Goal: Task Accomplishment & Management: Use online tool/utility

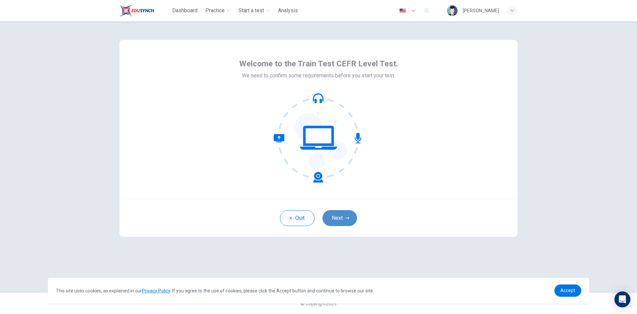
click at [334, 219] on button "Next" at bounding box center [340, 218] width 35 height 16
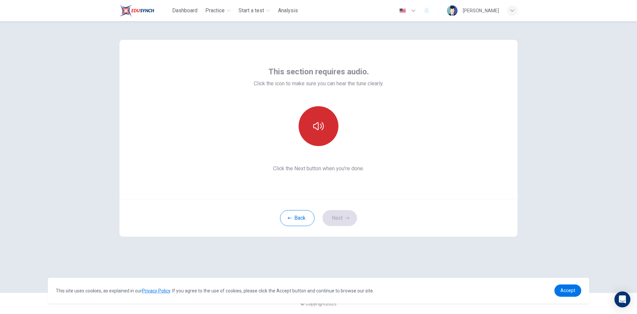
click at [318, 124] on icon "button" at bounding box center [318, 126] width 11 height 11
click at [318, 123] on icon "button" at bounding box center [318, 126] width 11 height 8
click at [319, 122] on icon "button" at bounding box center [318, 126] width 11 height 11
click at [342, 216] on button "Next" at bounding box center [340, 218] width 35 height 16
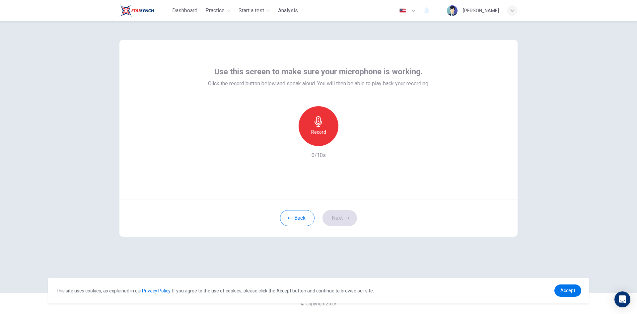
click at [319, 126] on icon "button" at bounding box center [319, 121] width 8 height 11
click at [323, 130] on h6 "Record" at bounding box center [318, 132] width 15 height 8
click at [339, 219] on button "Next" at bounding box center [340, 218] width 35 height 16
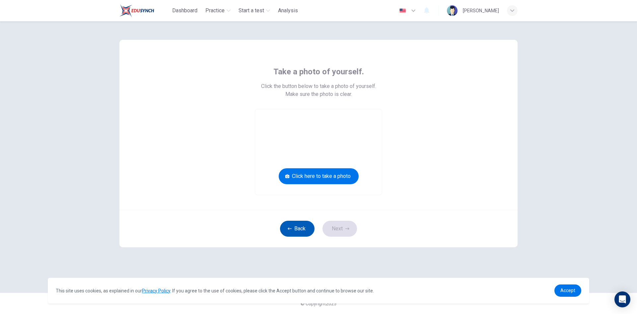
click at [295, 227] on button "Back" at bounding box center [297, 229] width 35 height 16
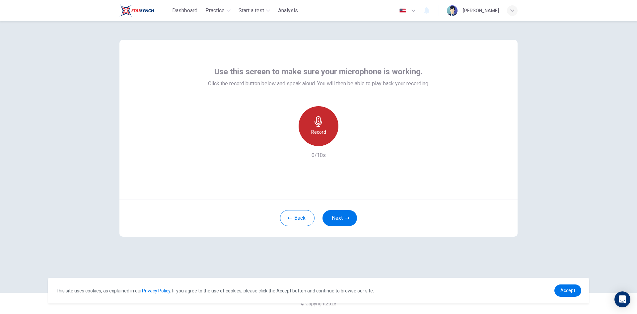
click at [323, 122] on icon "button" at bounding box center [318, 121] width 11 height 11
click at [350, 142] on icon "button" at bounding box center [349, 140] width 7 height 7
click at [353, 140] on div "button" at bounding box center [349, 140] width 11 height 11
click at [324, 129] on h6 "Record" at bounding box center [318, 132] width 15 height 8
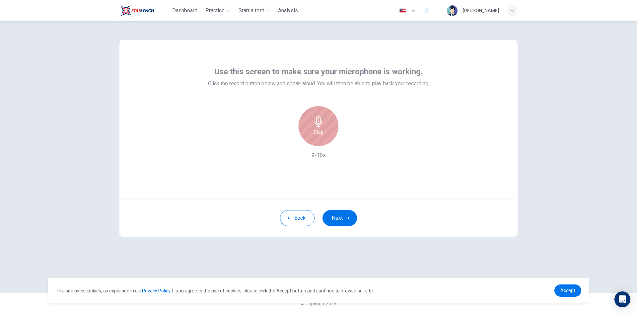
click at [325, 136] on div "Stop" at bounding box center [319, 126] width 40 height 40
click at [324, 136] on h6 "Record" at bounding box center [318, 132] width 15 height 8
click at [348, 137] on icon "button" at bounding box center [349, 140] width 7 height 7
click at [145, 10] on img at bounding box center [137, 10] width 35 height 13
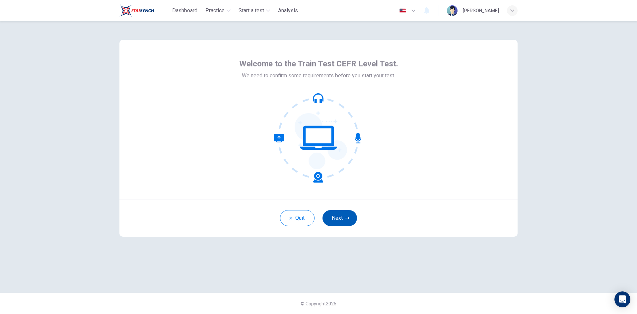
click at [345, 219] on button "Next" at bounding box center [340, 218] width 35 height 16
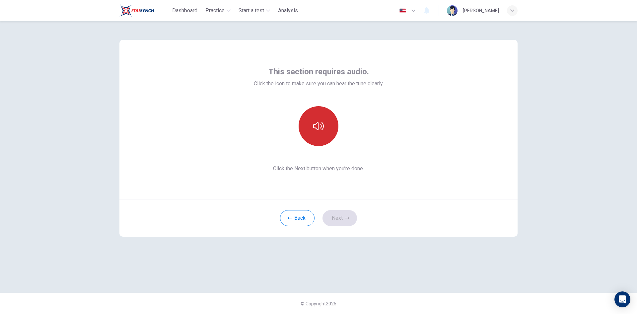
click at [321, 126] on icon "button" at bounding box center [318, 126] width 11 height 8
click at [341, 217] on button "Next" at bounding box center [340, 218] width 35 height 16
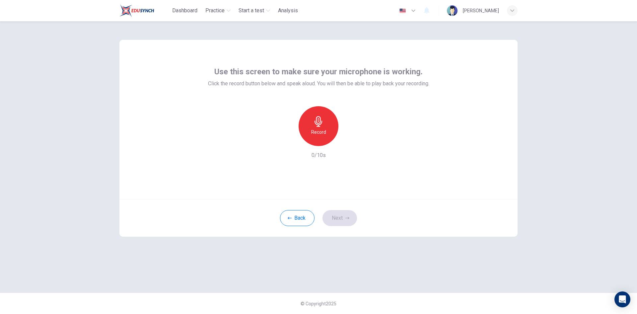
click at [319, 126] on icon "button" at bounding box center [319, 121] width 8 height 11
click at [321, 131] on h6 "Record" at bounding box center [318, 132] width 15 height 8
click at [325, 129] on div "Stop" at bounding box center [319, 126] width 40 height 40
click at [351, 140] on icon "button" at bounding box center [349, 140] width 7 height 7
